Goal: Use online tool/utility: Utilize a website feature to perform a specific function

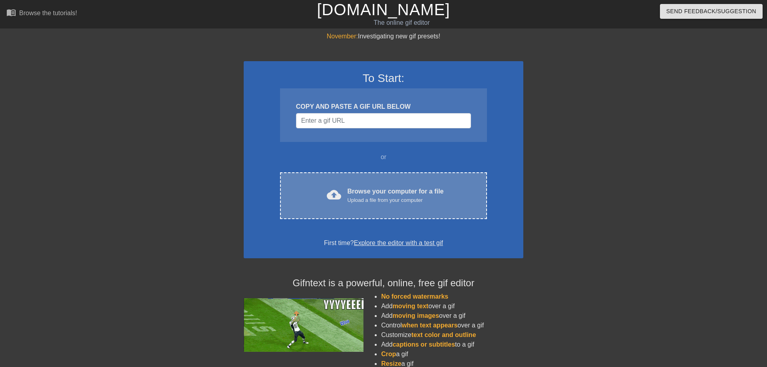
click at [397, 196] on div "Browse your computer for a file Upload a file from your computer" at bounding box center [396, 196] width 96 height 18
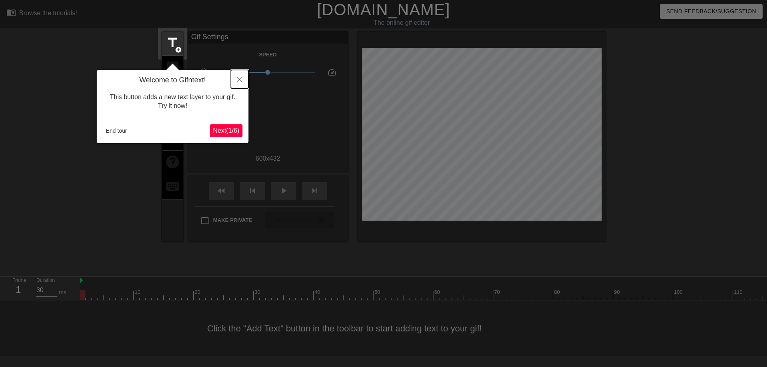
click at [241, 80] on icon "Close" at bounding box center [240, 80] width 6 height 6
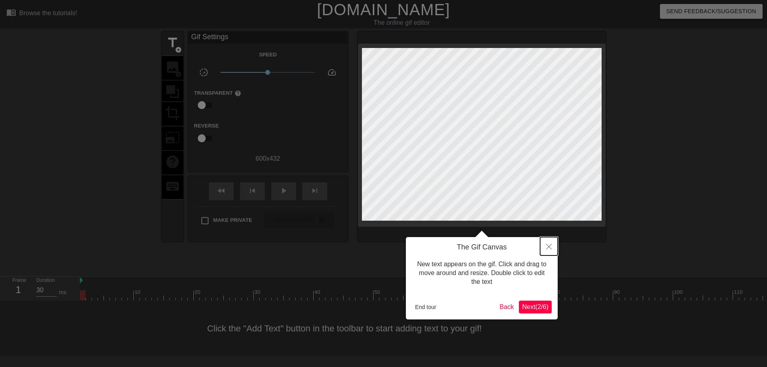
click at [547, 247] on icon "Close" at bounding box center [549, 247] width 6 height 6
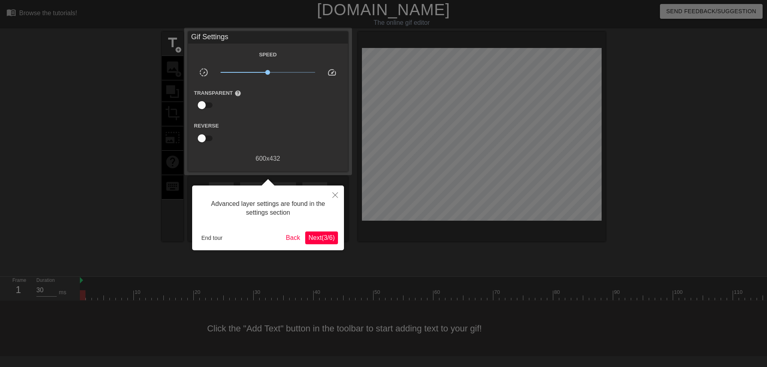
click at [318, 240] on span "Next ( 3 / 6 )" at bounding box center [321, 237] width 26 height 7
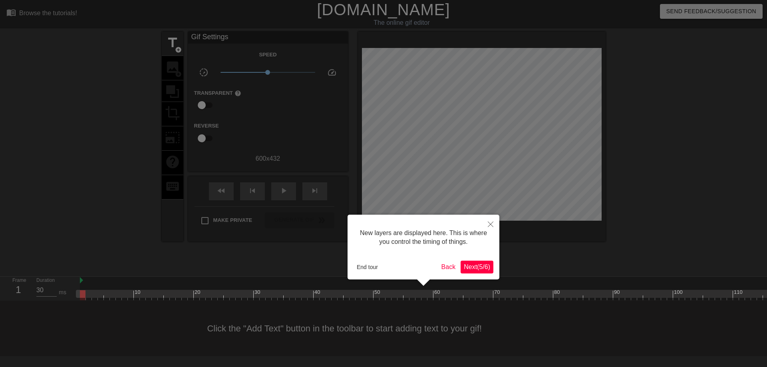
click at [472, 267] on span "Next ( 5 / 6 )" at bounding box center [477, 266] width 26 height 7
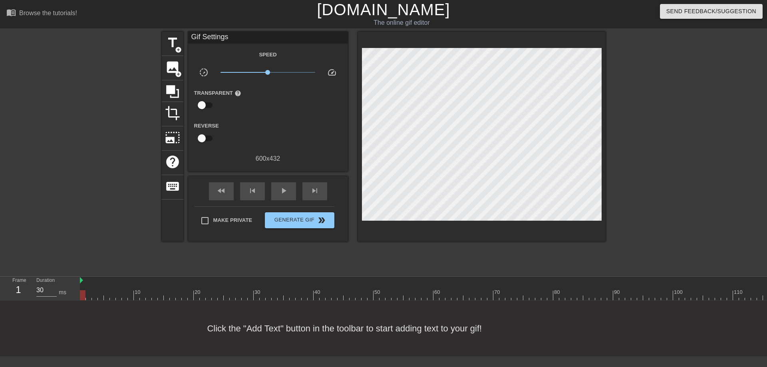
click at [331, 157] on div "600 x 432" at bounding box center [268, 159] width 160 height 10
click at [169, 136] on span "photo_size_select_large" at bounding box center [172, 137] width 15 height 15
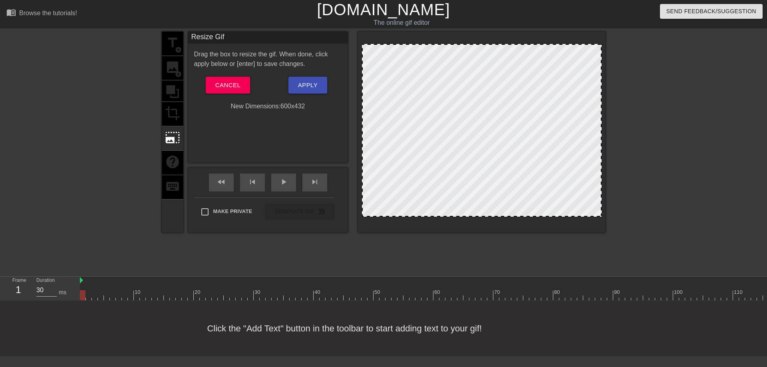
click at [286, 119] on div "Resize Gif Drag the box to resize the gif. When done, click apply below or [ent…" at bounding box center [268, 97] width 160 height 131
click at [226, 87] on span "Cancel" at bounding box center [227, 85] width 25 height 10
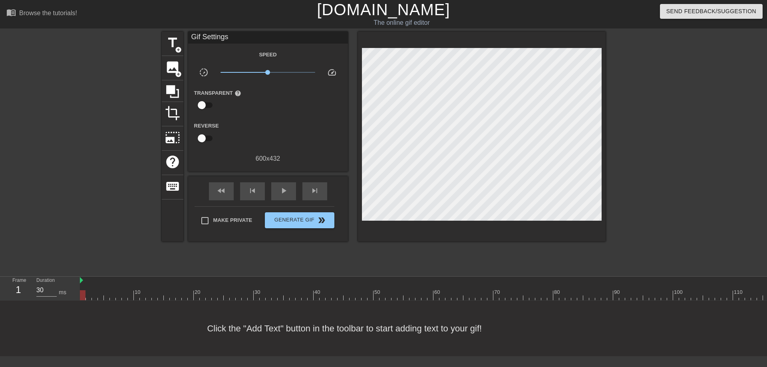
click at [76, 213] on div at bounding box center [92, 152] width 120 height 240
click at [296, 219] on span "Generate Gif double_arrow" at bounding box center [299, 220] width 63 height 10
